Goal: Transaction & Acquisition: Purchase product/service

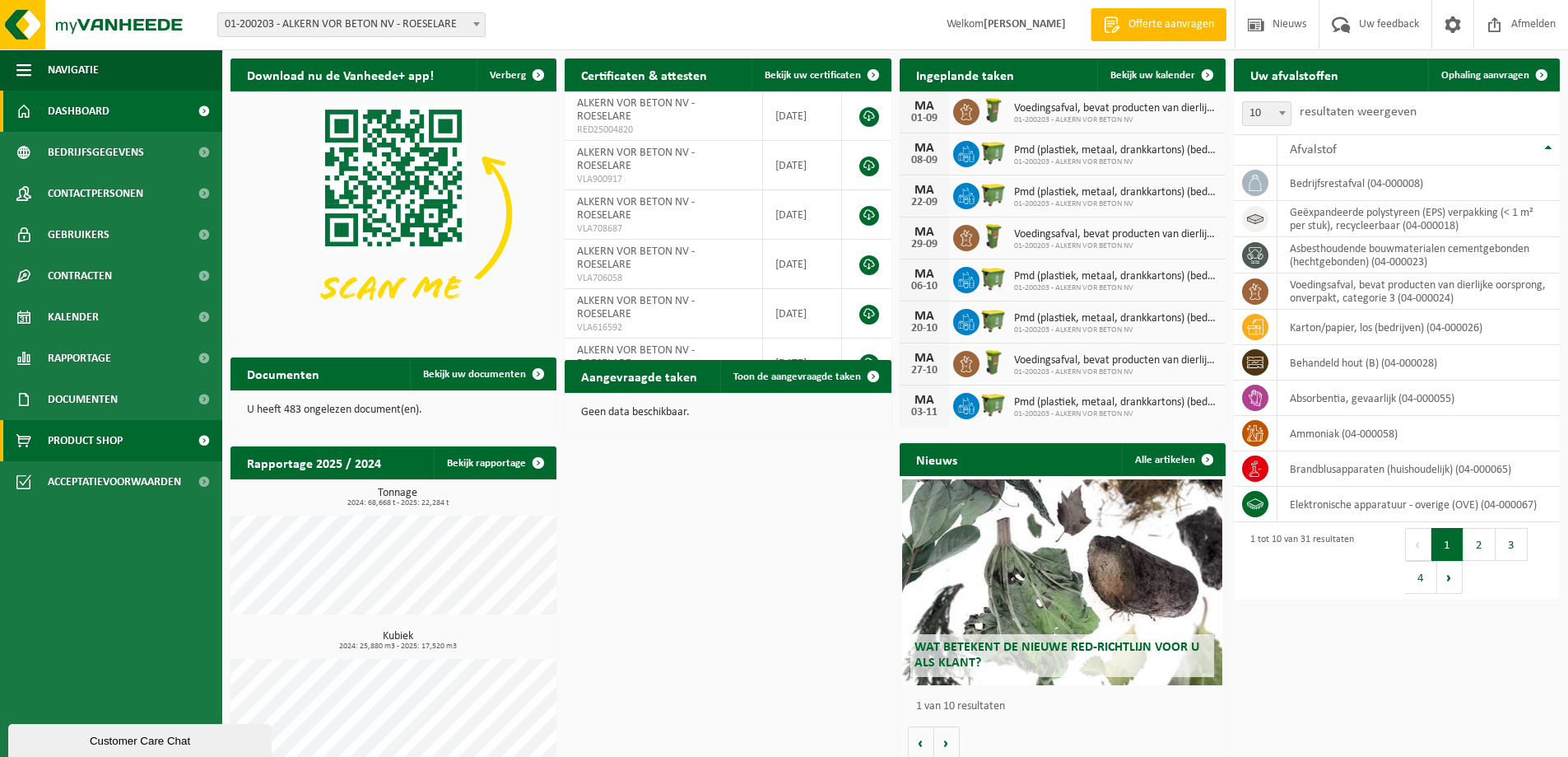
click at [92, 436] on span "Product Shop" at bounding box center [84, 441] width 75 height 41
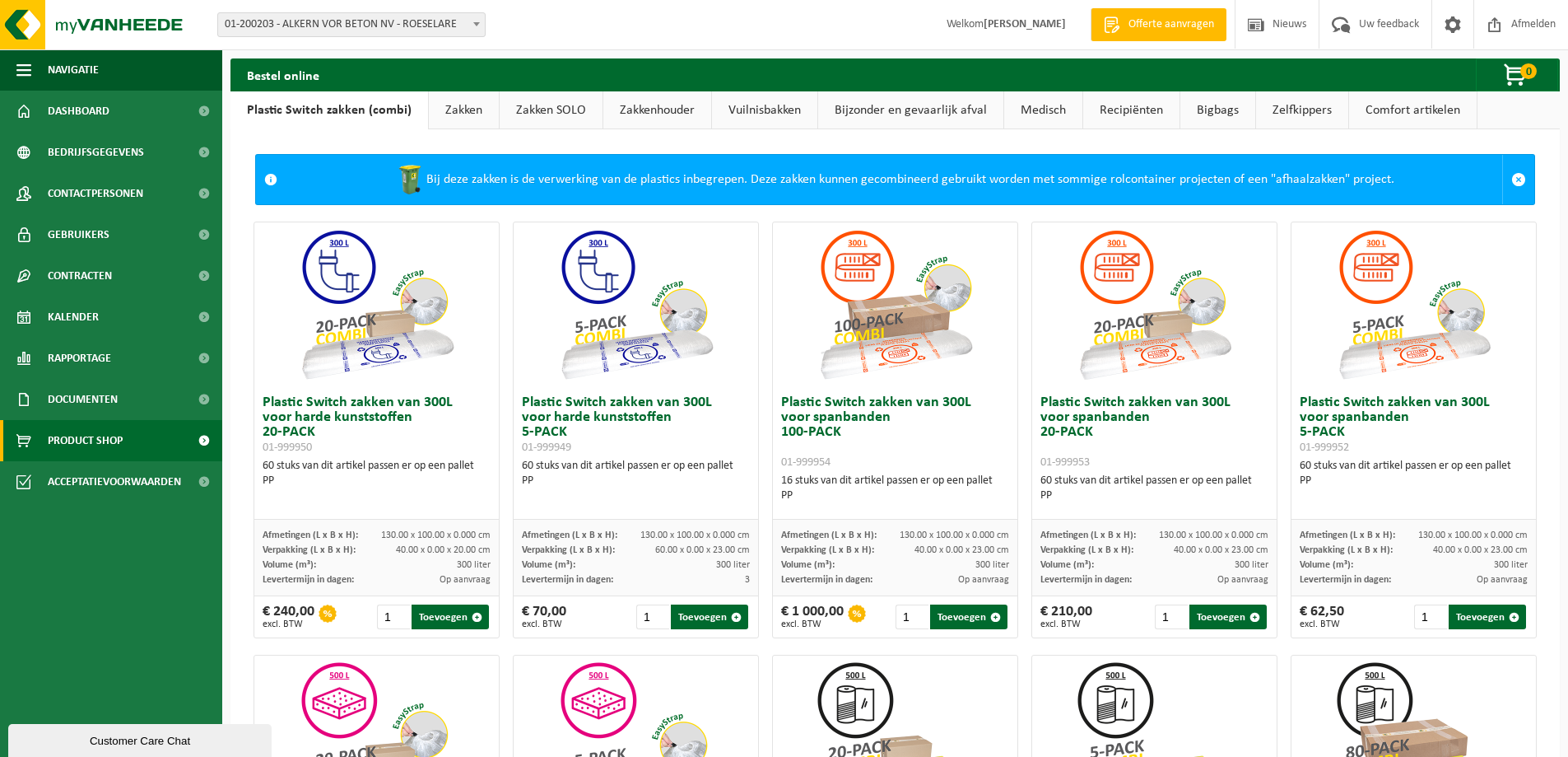
click at [665, 116] on link "Zakkenhouder" at bounding box center [657, 110] width 108 height 38
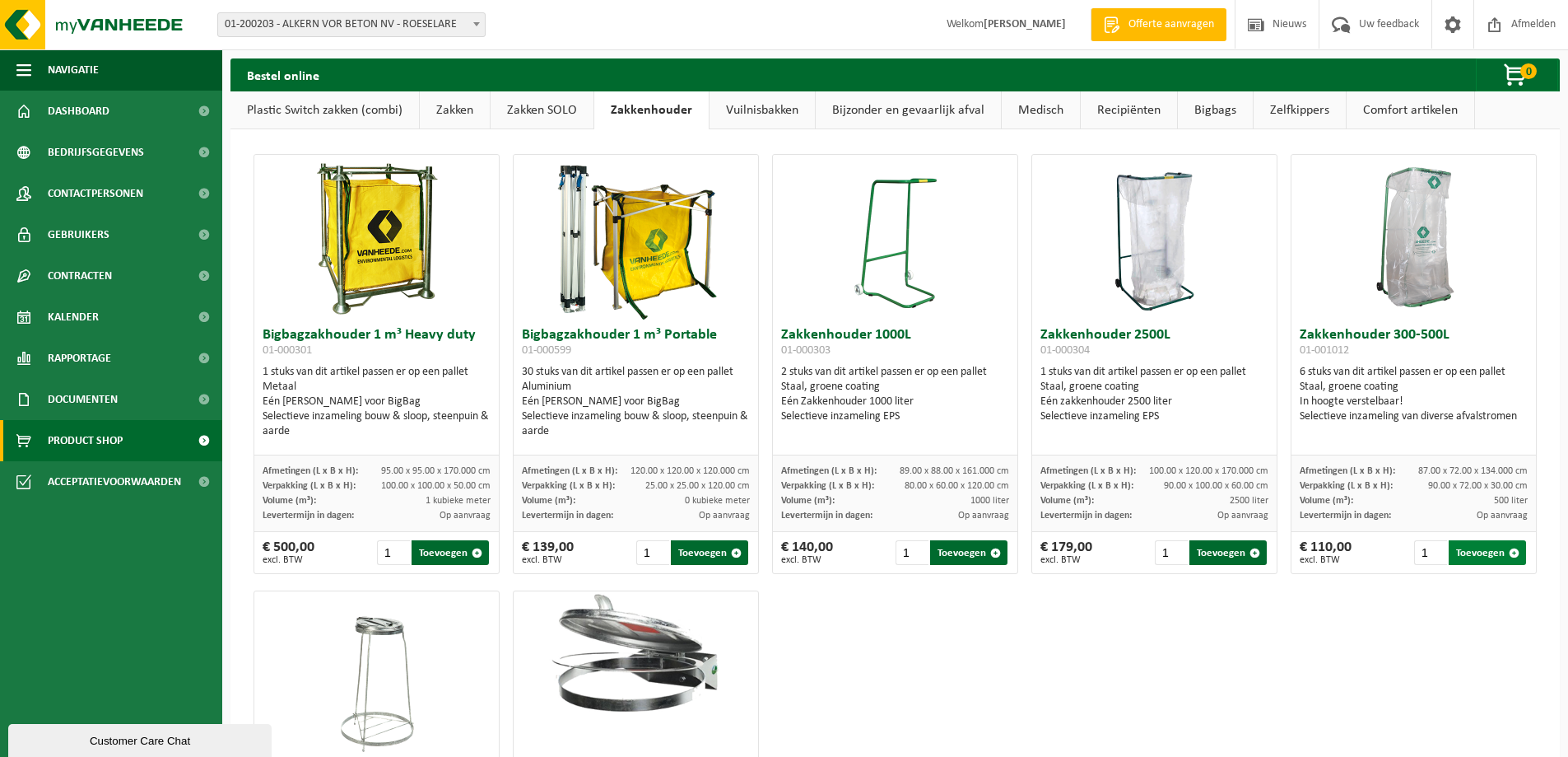
click at [1472, 546] on button "Toevoegen" at bounding box center [1487, 552] width 78 height 24
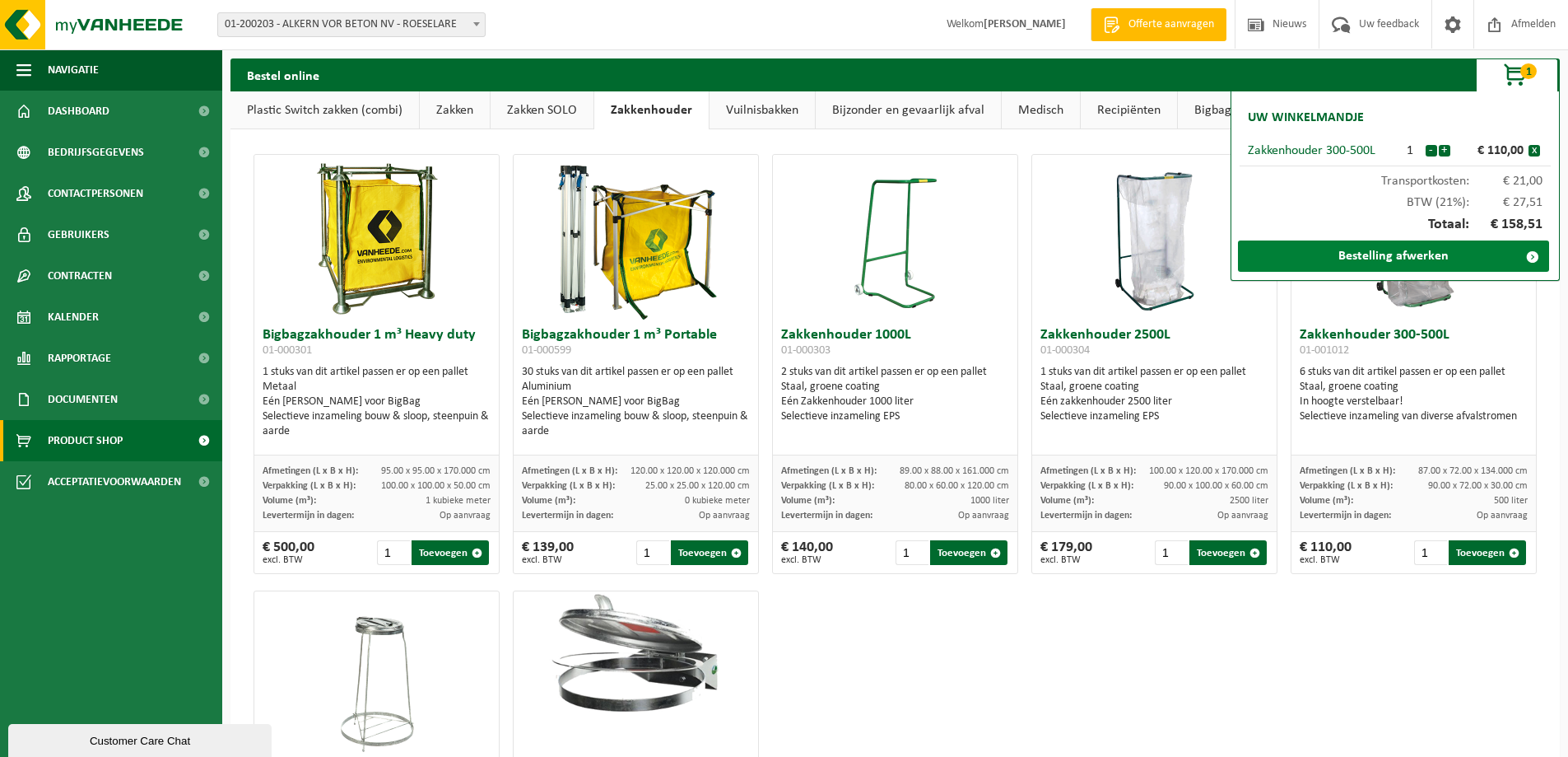
click at [1399, 256] on link "Bestelling afwerken" at bounding box center [1393, 256] width 311 height 31
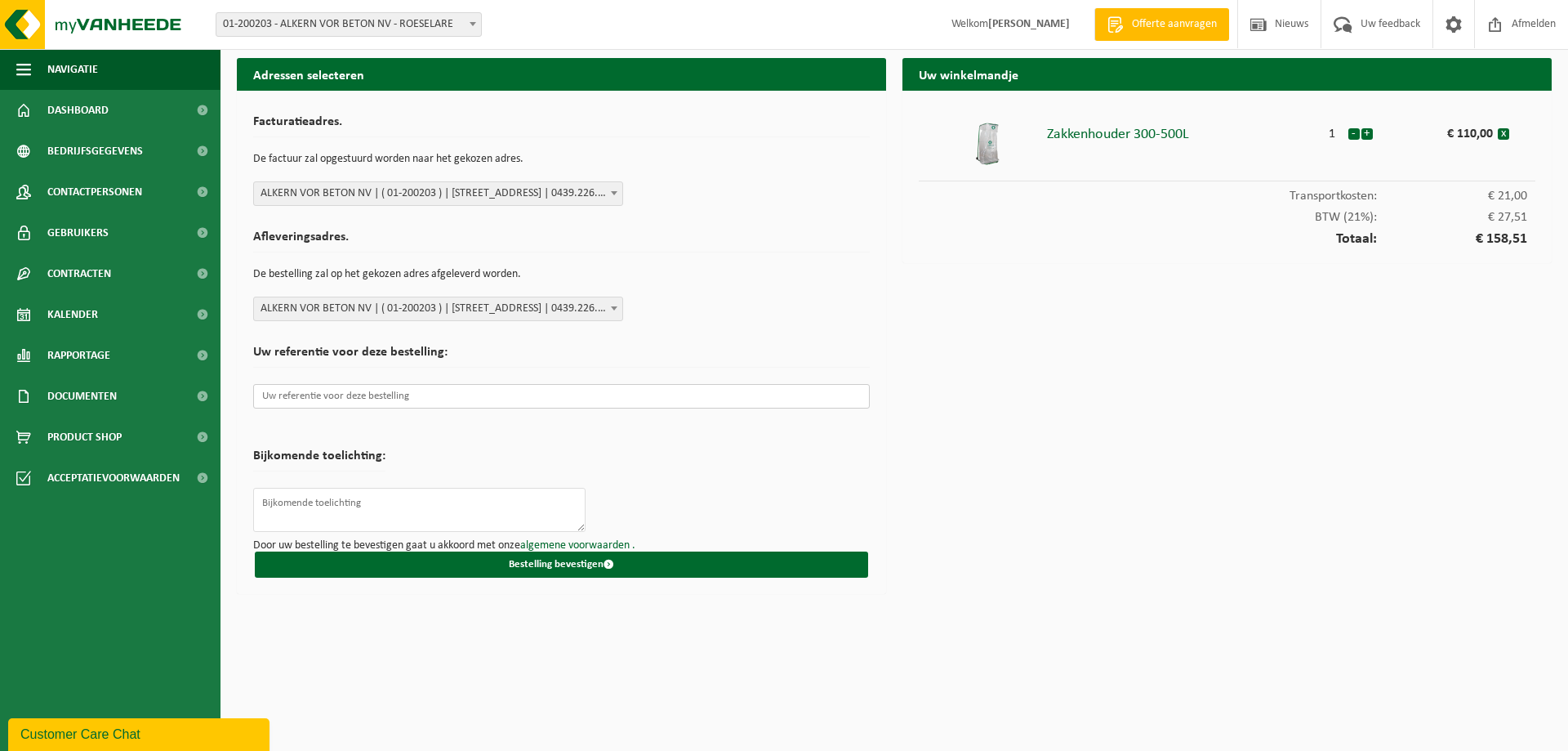
click at [316, 397] on input "text" at bounding box center [561, 396] width 617 height 24
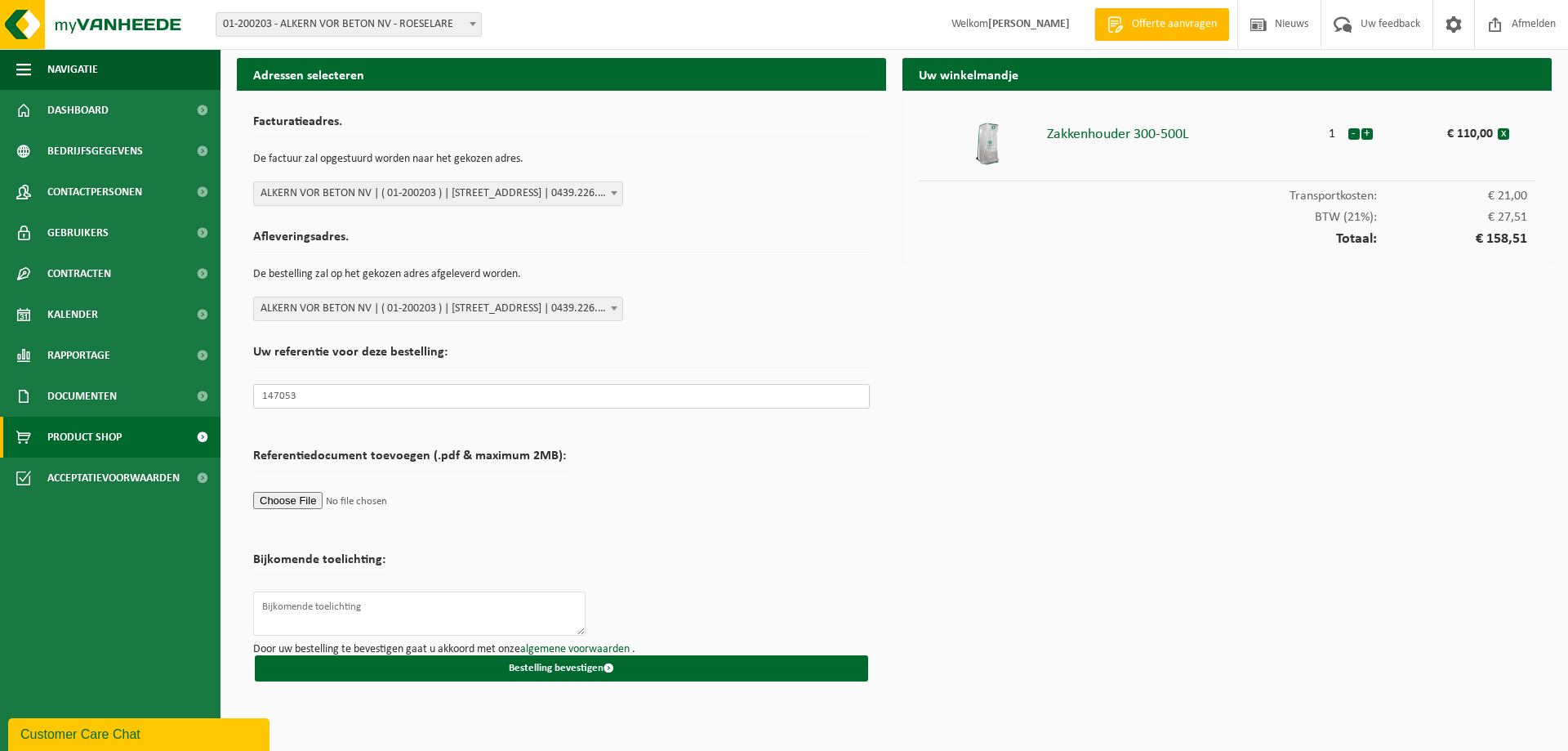
type input "147053"
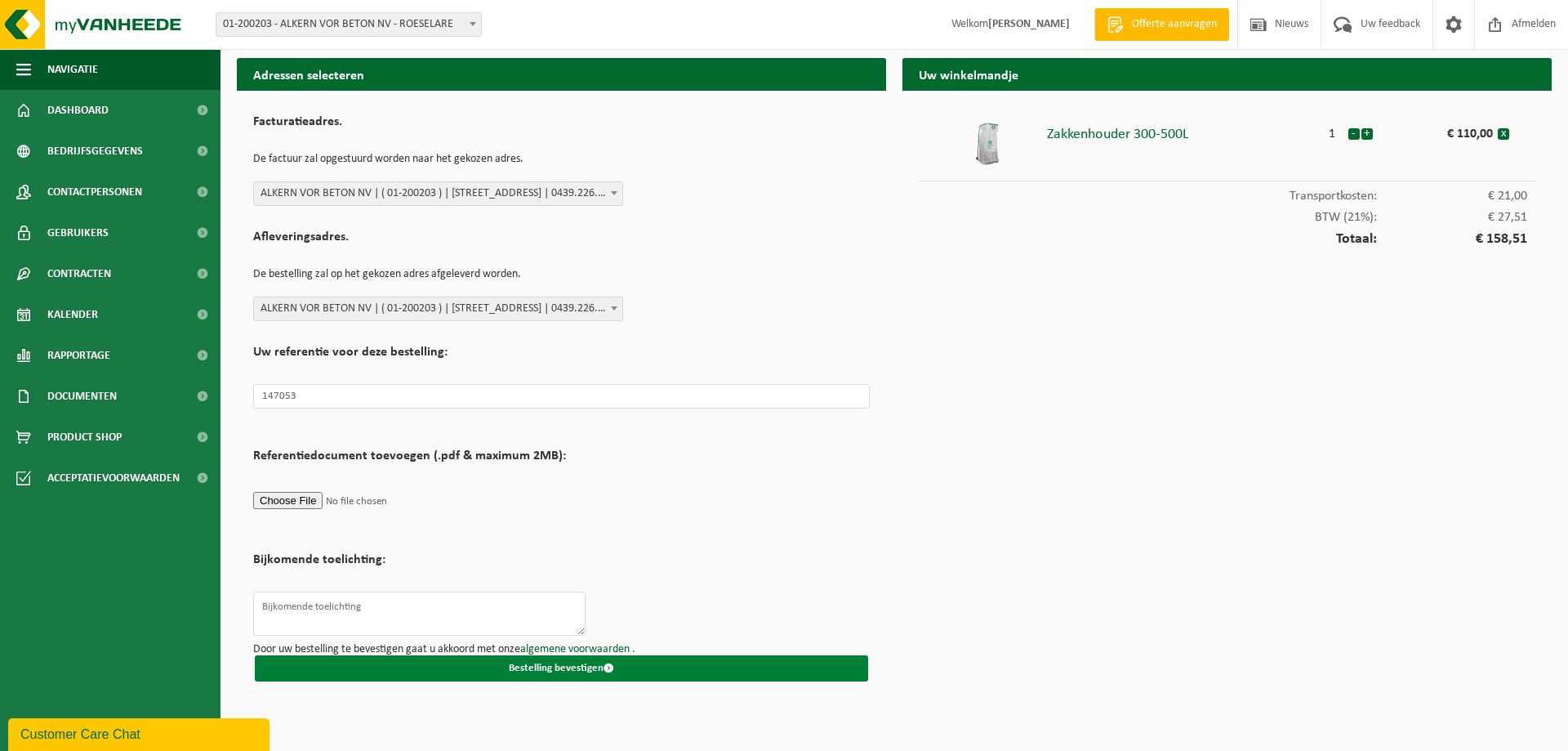
click at [577, 666] on button "Bestelling bevestigen" at bounding box center [561, 667] width 613 height 26
